Goal: Find specific page/section: Find specific page/section

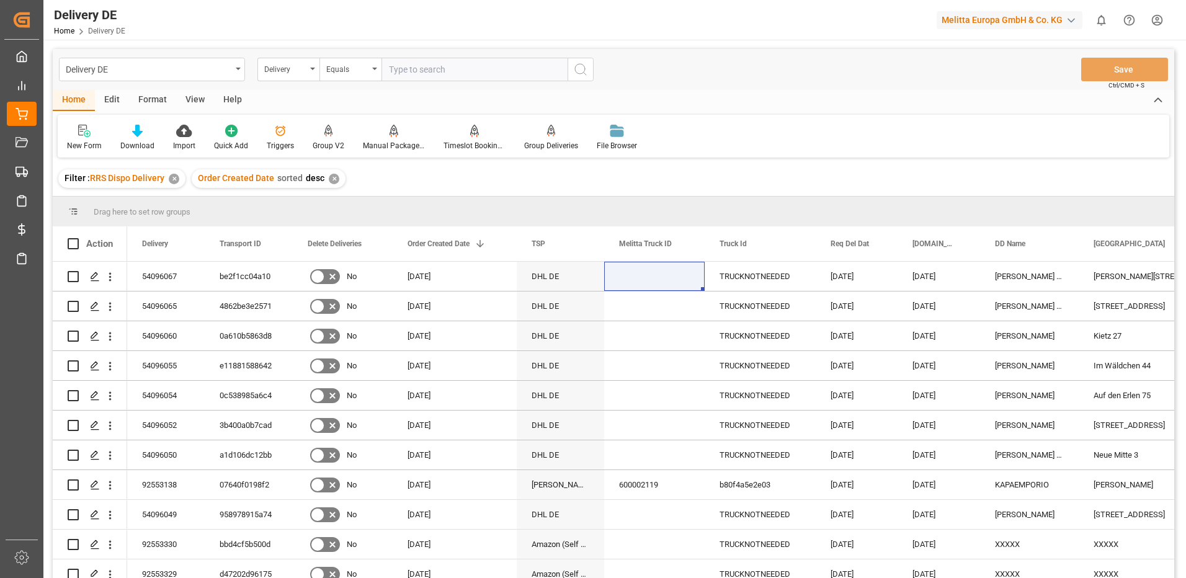
click at [420, 66] on input "text" at bounding box center [474, 70] width 186 height 24
type input "925486"
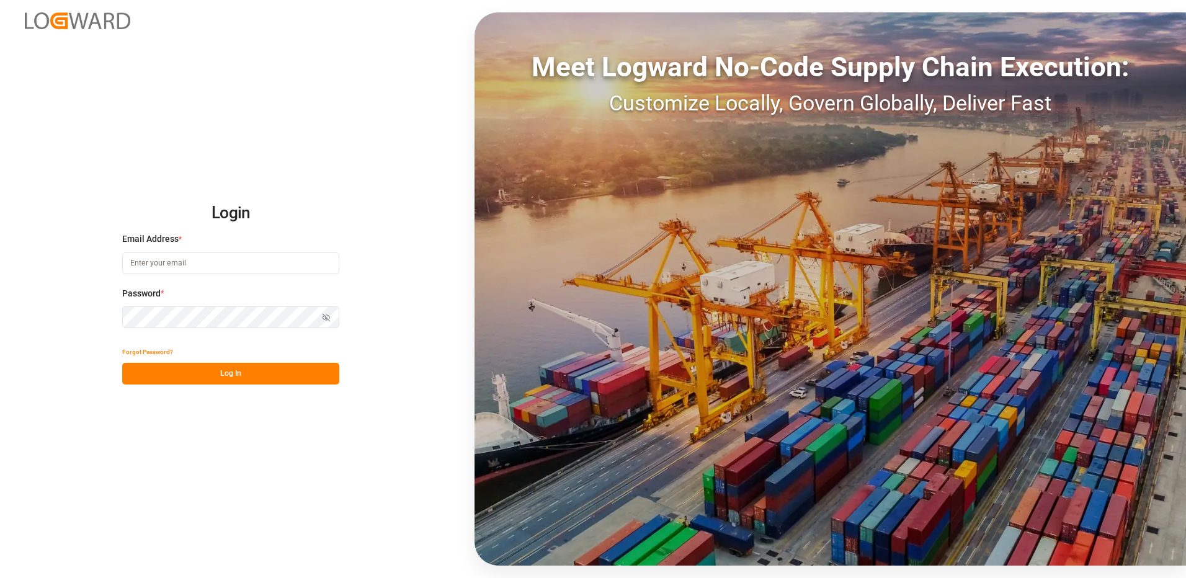
type input "[PERSON_NAME][EMAIL_ADDRESS][PERSON_NAME][DOMAIN_NAME]"
click at [203, 368] on button "Log In" at bounding box center [230, 374] width 217 height 22
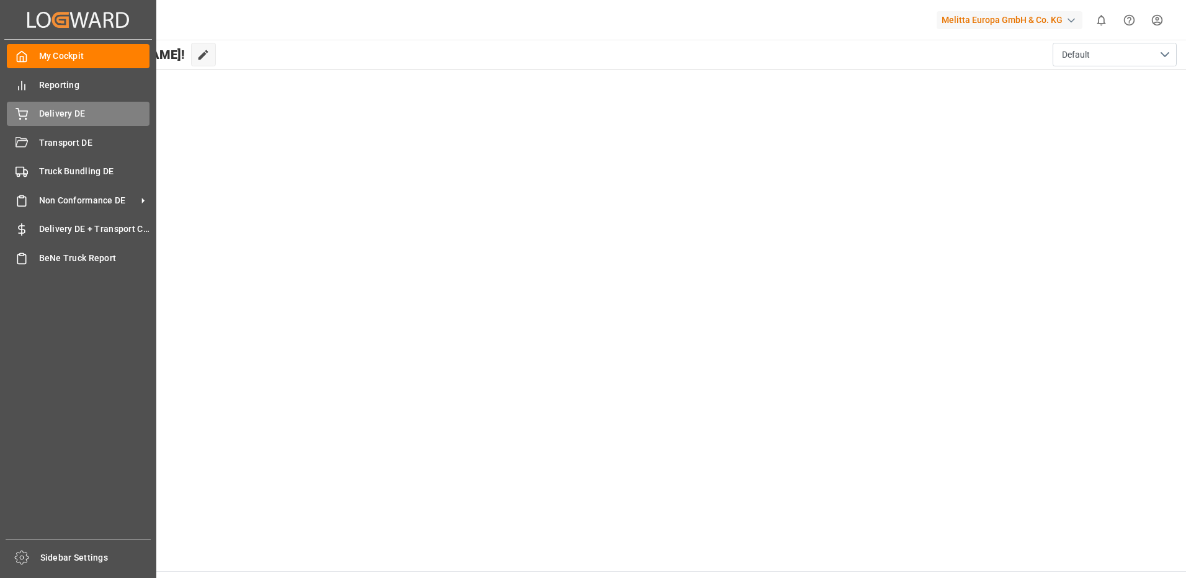
click at [33, 118] on div "Delivery DE Delivery DE" at bounding box center [78, 114] width 143 height 24
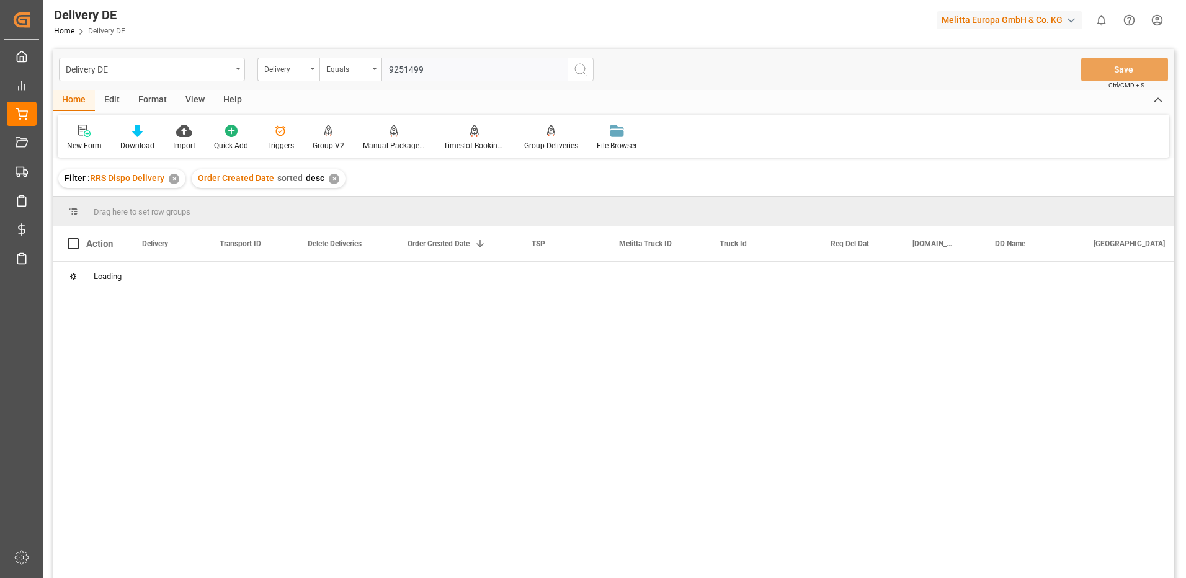
type input "92514990"
click at [425, 62] on input "text" at bounding box center [474, 70] width 186 height 24
type input "92541990"
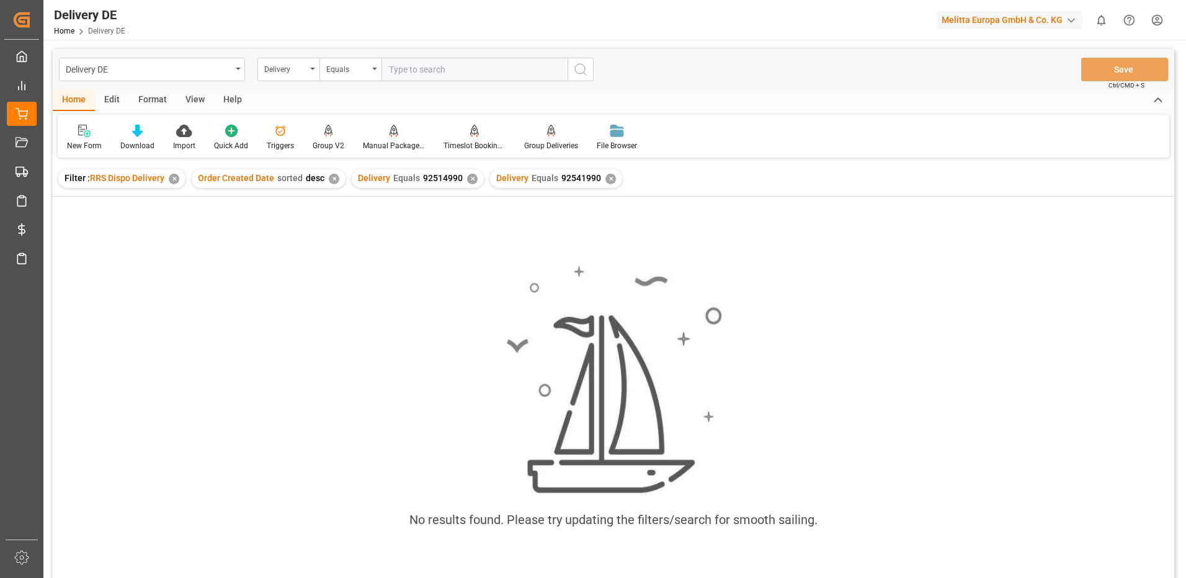
click at [467, 181] on div "✕" at bounding box center [472, 179] width 11 height 11
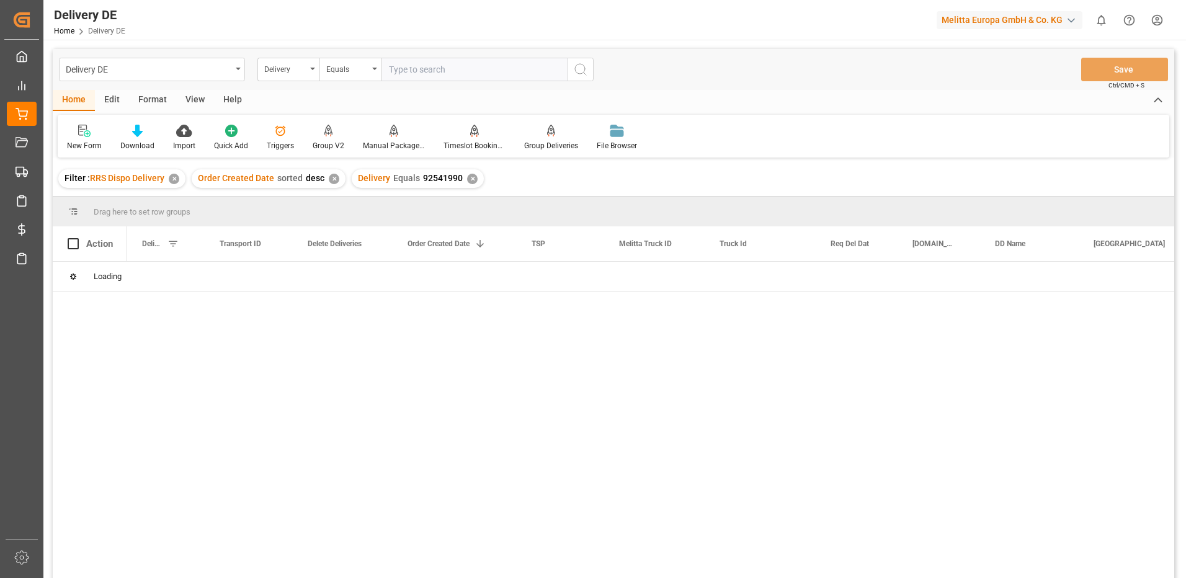
click at [471, 183] on div "✕" at bounding box center [472, 179] width 11 height 11
click at [412, 74] on input "text" at bounding box center [474, 70] width 186 height 24
type input "92541990"
click at [1157, 24] on html "Created by potrace 1.15, written by Peter Selinger 2001-2017 Created by potrace…" at bounding box center [593, 289] width 1186 height 578
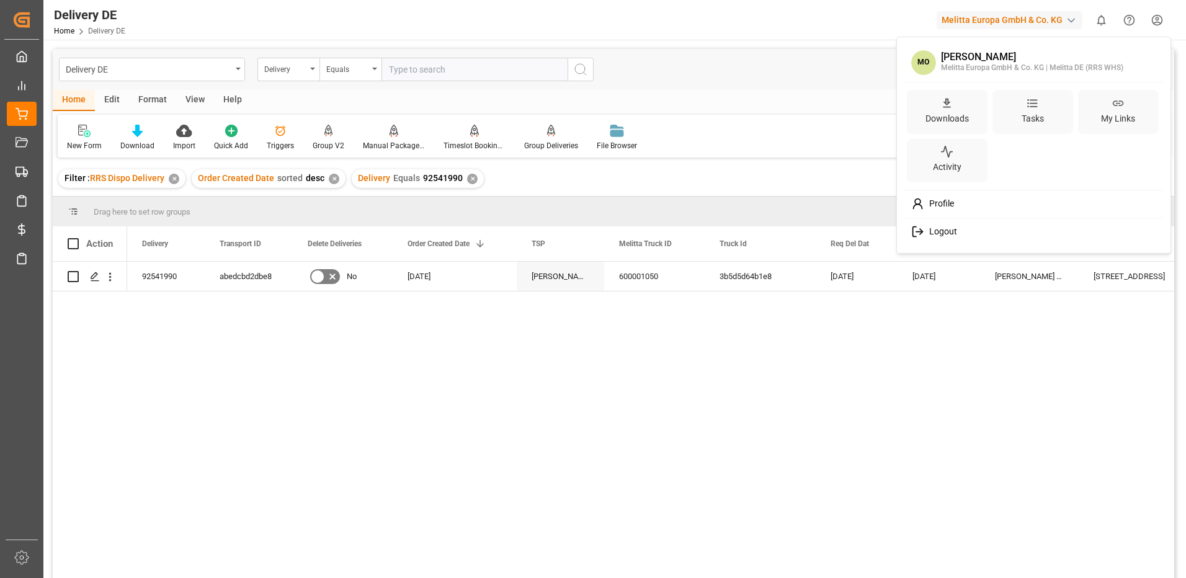
click at [947, 231] on span "Logout" at bounding box center [940, 231] width 33 height 11
